Goal: Go to known website: Access a specific website the user already knows

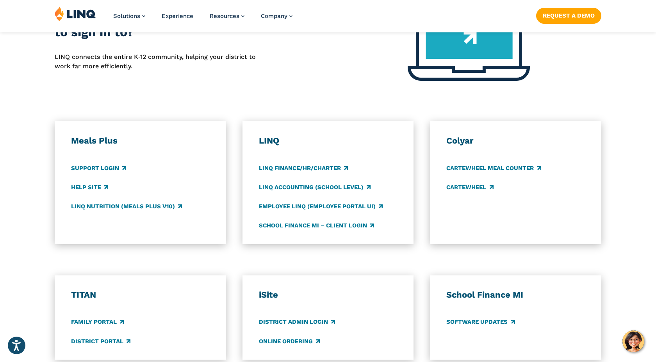
scroll to position [409, 0]
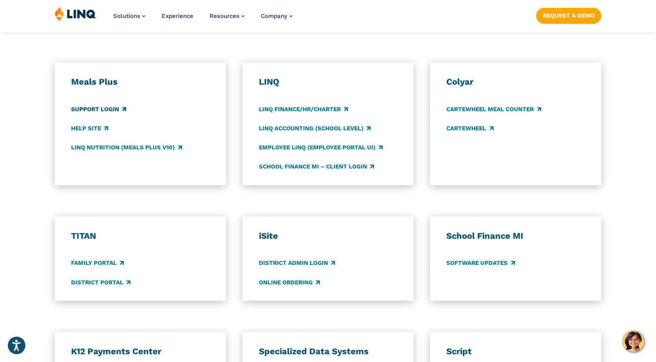
click at [112, 110] on link "Support Login" at bounding box center [98, 109] width 55 height 9
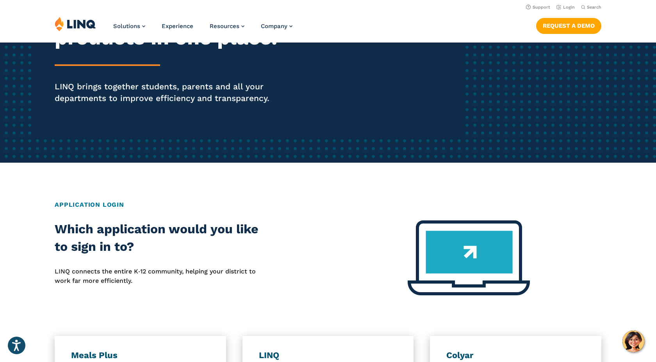
scroll to position [0, 0]
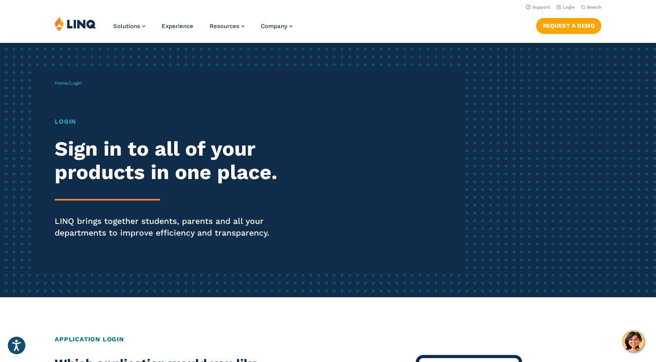
click at [82, 85] on span "Login" at bounding box center [76, 82] width 12 height 5
click at [65, 84] on link "Home" at bounding box center [61, 82] width 13 height 5
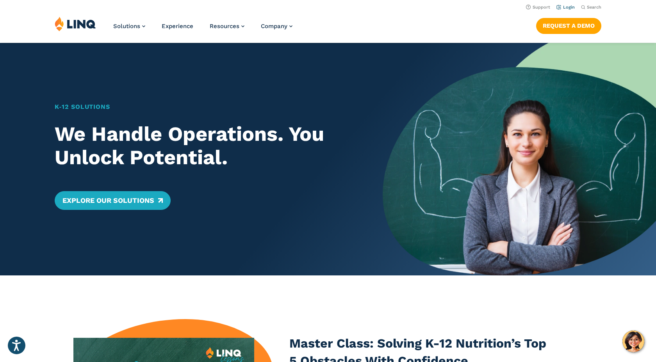
click at [569, 9] on link "Login" at bounding box center [566, 7] width 18 height 5
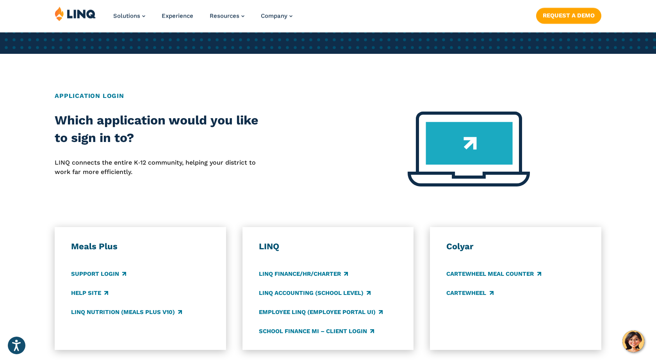
scroll to position [317, 0]
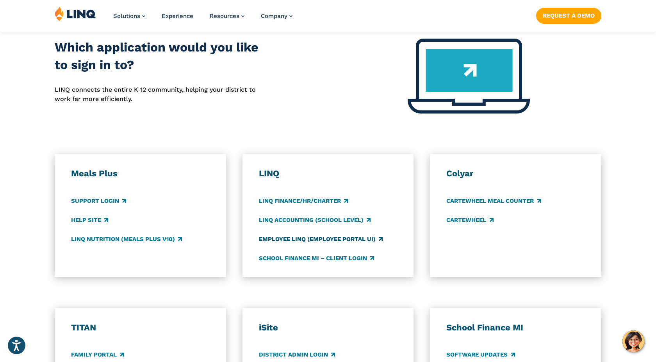
click at [291, 239] on link "Employee LINQ (Employee Portal UI)" at bounding box center [321, 239] width 124 height 9
